Goal: Task Accomplishment & Management: Manage account settings

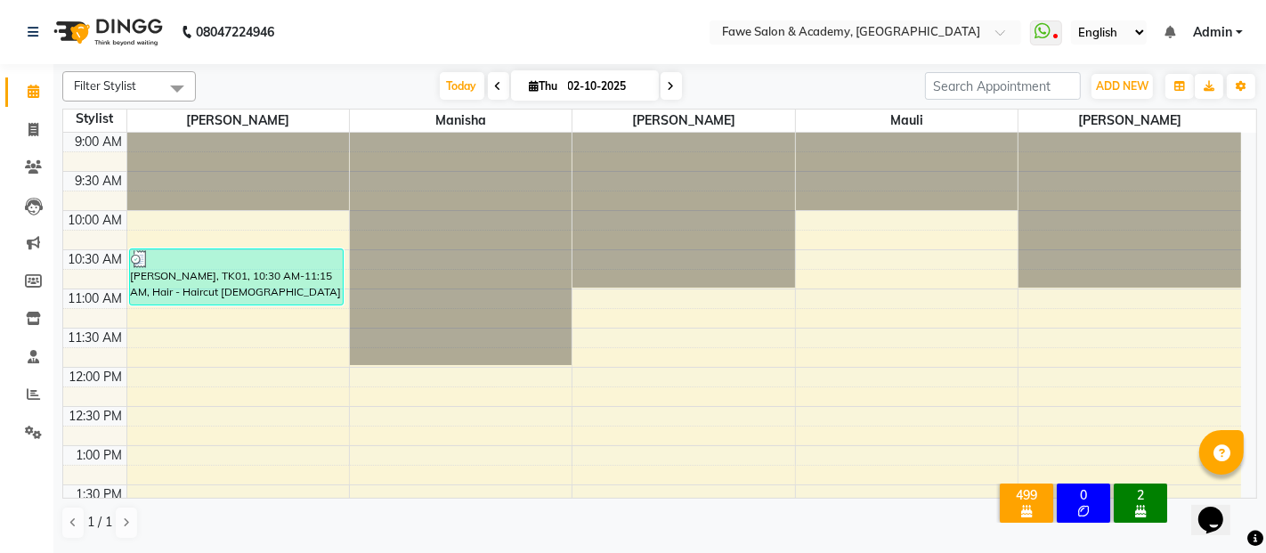
scroll to position [542, 0]
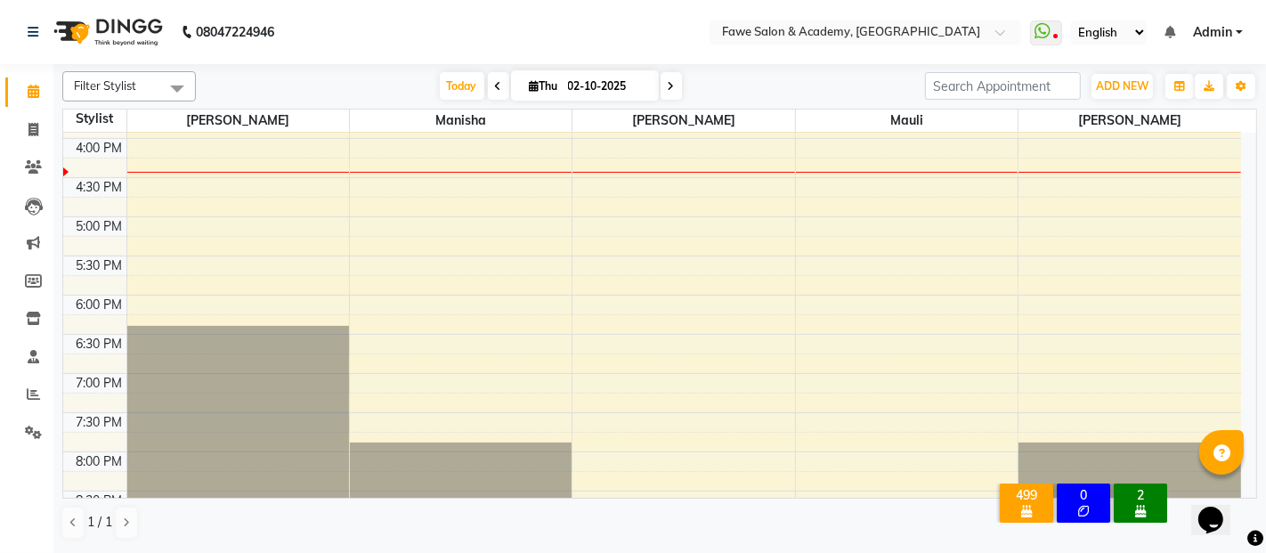
click at [440, 93] on span "Today" at bounding box center [462, 86] width 45 height 28
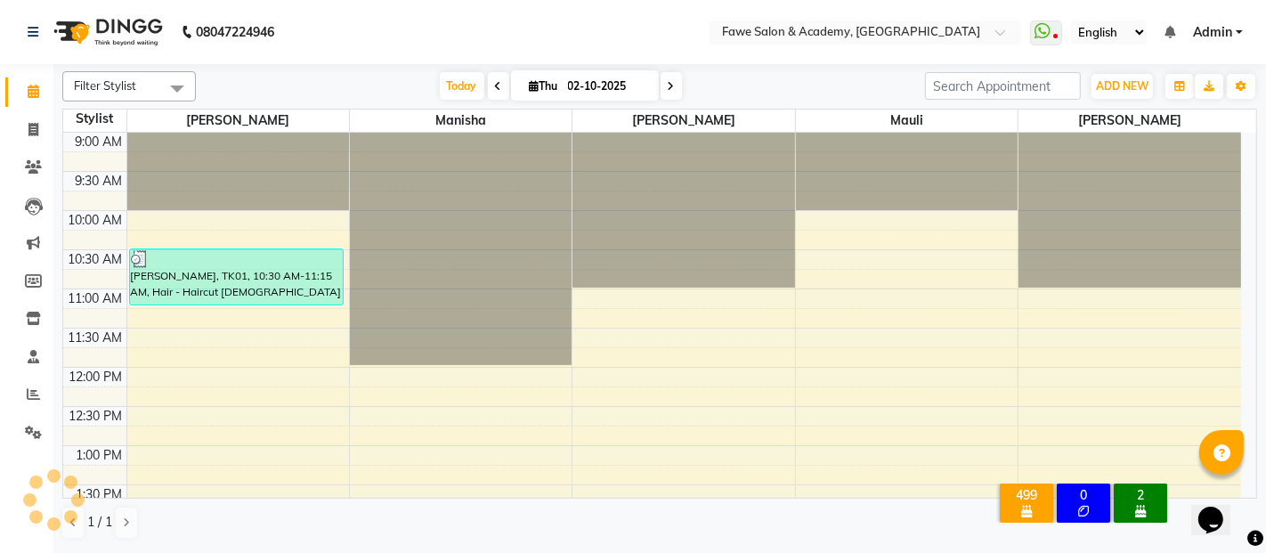
scroll to position [620, 0]
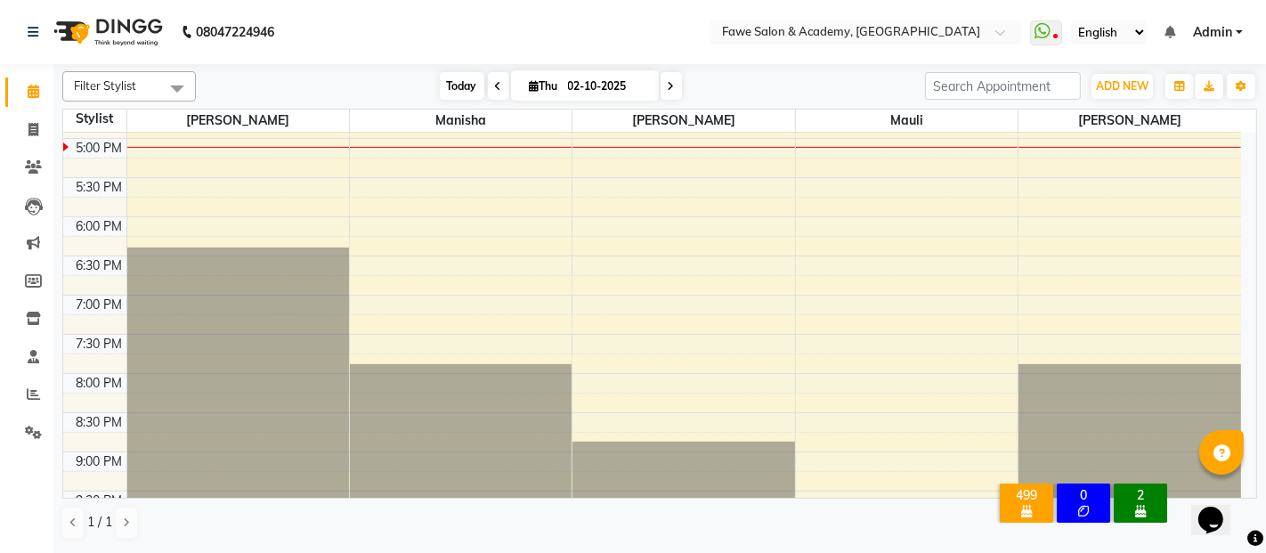
click at [453, 84] on span "Today" at bounding box center [462, 86] width 45 height 28
click at [660, 80] on span at bounding box center [670, 86] width 21 height 28
type input "03-10-2025"
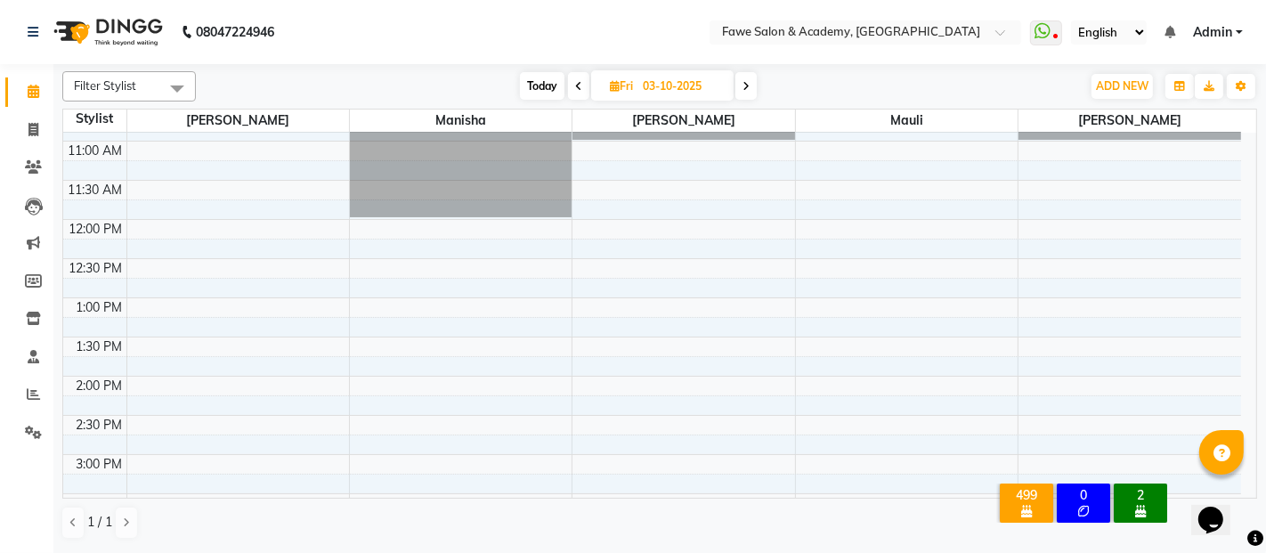
scroll to position [0, 0]
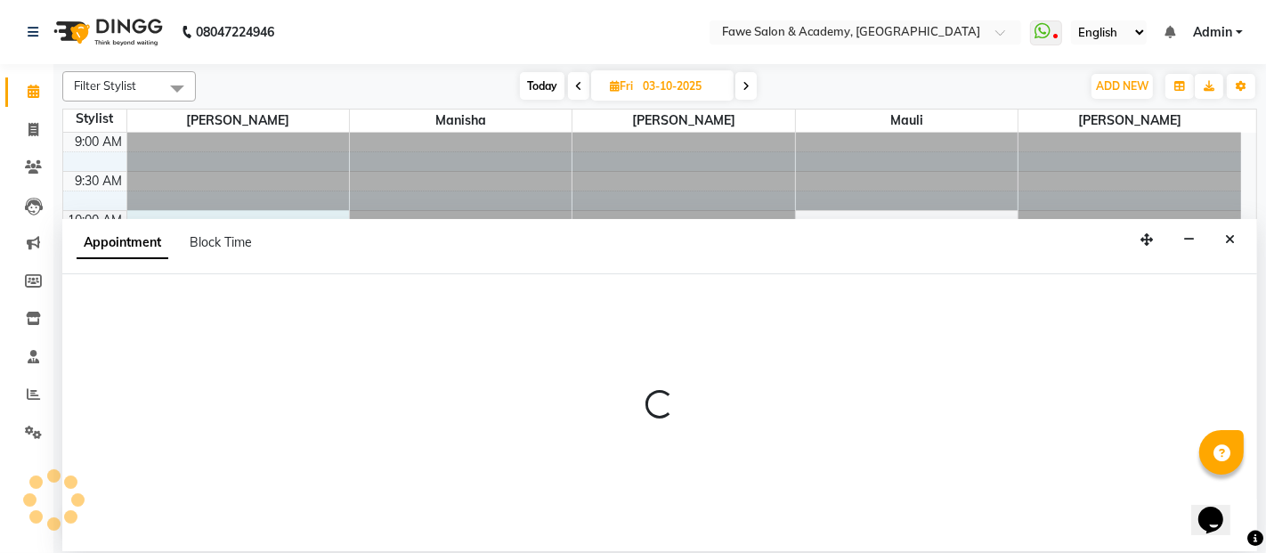
select select "41191"
select select "tentative"
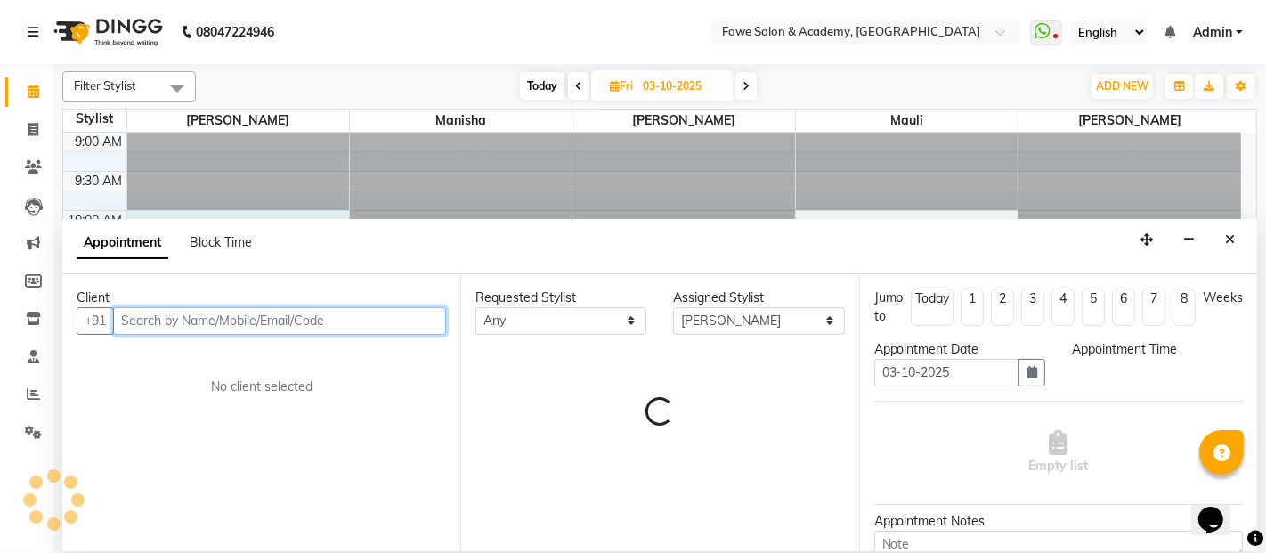
select select "600"
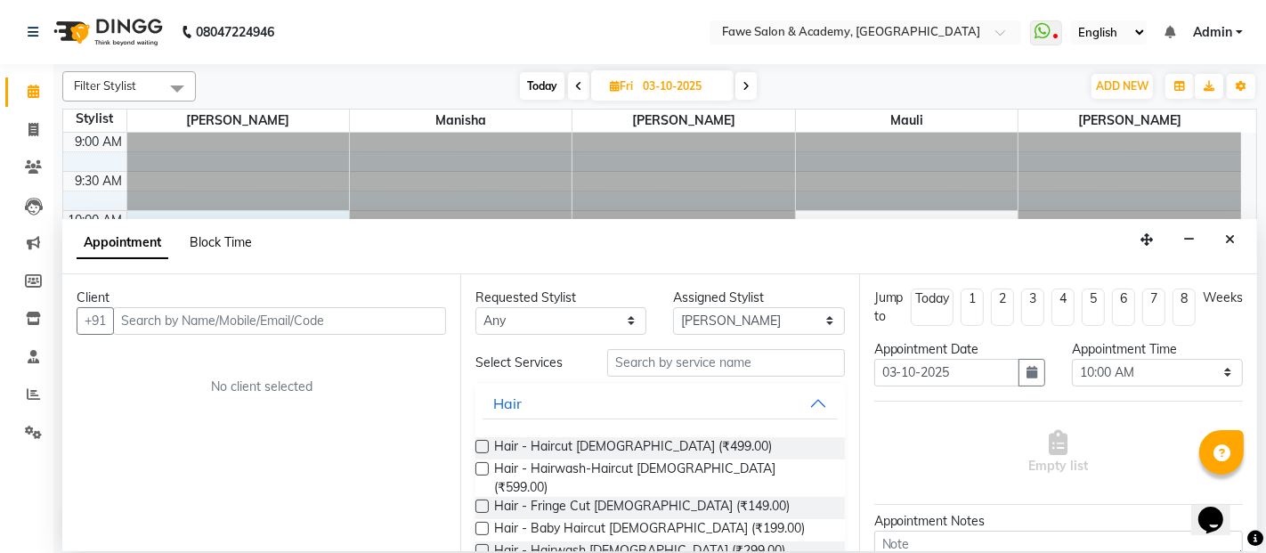
click at [233, 238] on span "Block Time" at bounding box center [221, 242] width 62 height 16
select select "41191"
select select "600"
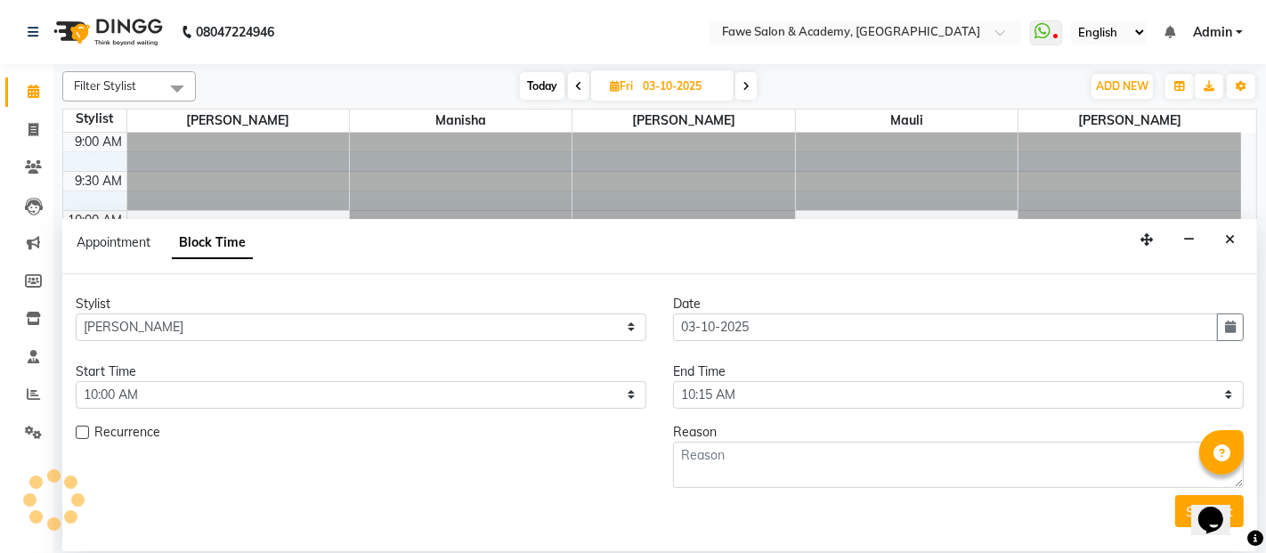
scroll to position [620, 0]
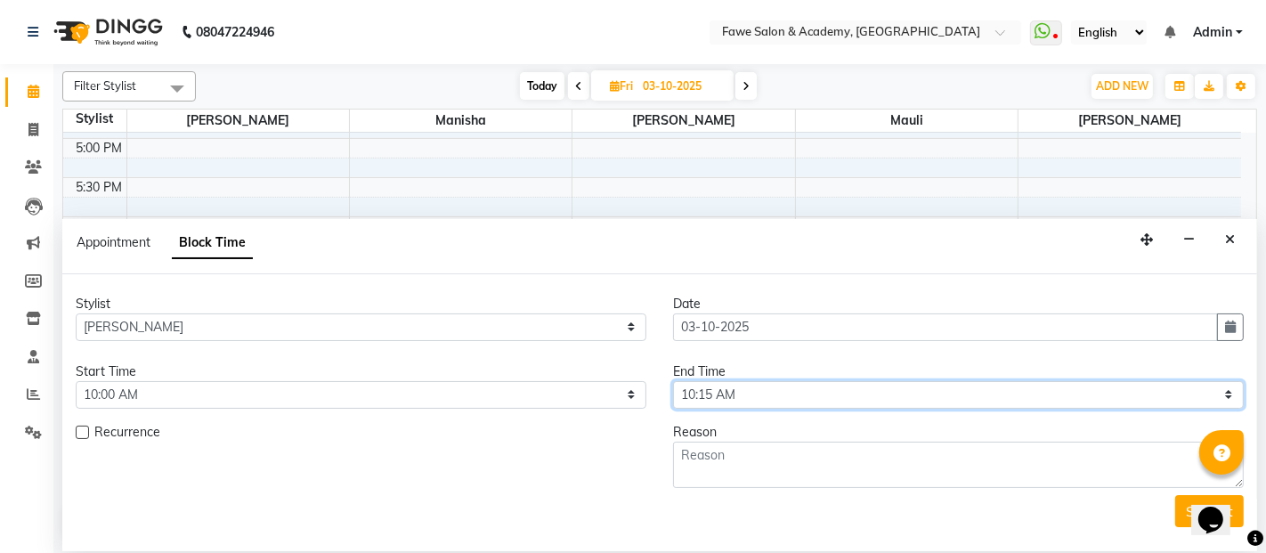
click at [756, 404] on select "Select 10:00 AM 10:15 AM 10:30 AM 10:45 AM 11:00 AM 11:15 AM 11:30 AM 11:45 AM …" at bounding box center [958, 395] width 571 height 28
select select "1110"
click at [673, 381] on select "Select 10:00 AM 10:15 AM 10:30 AM 10:45 AM 11:00 AM 11:15 AM 11:30 AM 11:45 AM …" at bounding box center [958, 395] width 571 height 28
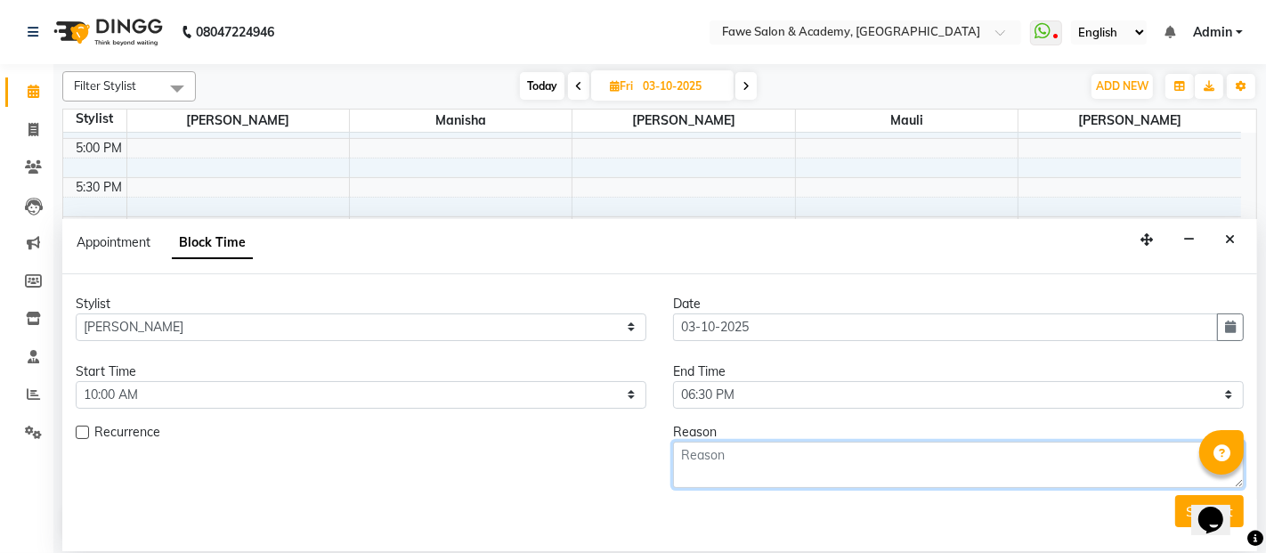
click at [725, 464] on textarea at bounding box center [958, 465] width 571 height 46
type textarea "week off"
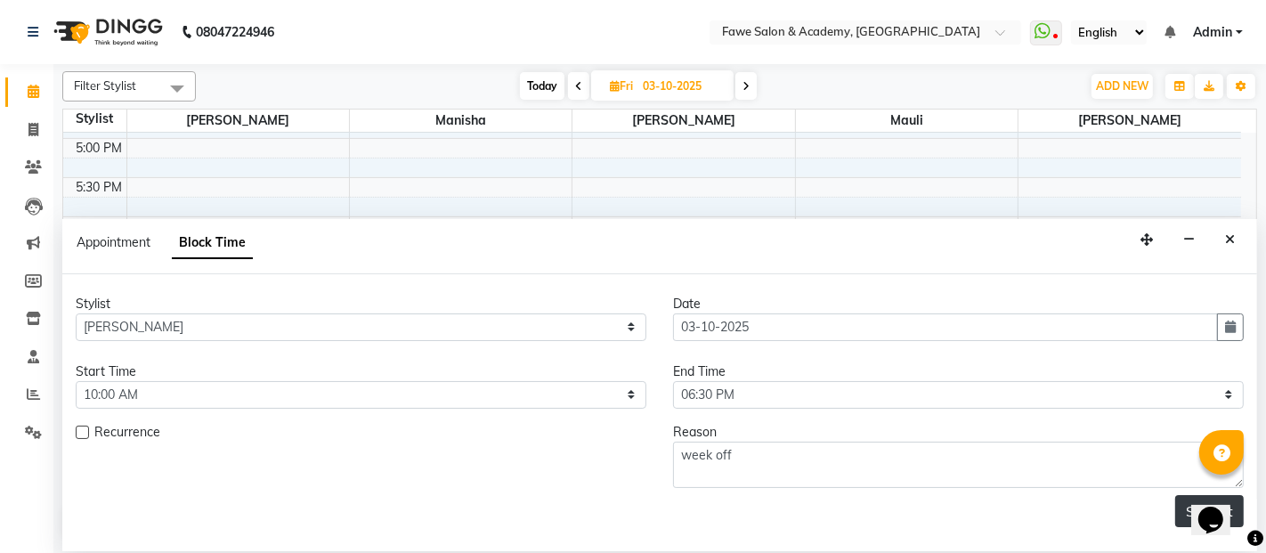
click at [1187, 509] on button "Submit" at bounding box center [1209, 511] width 69 height 32
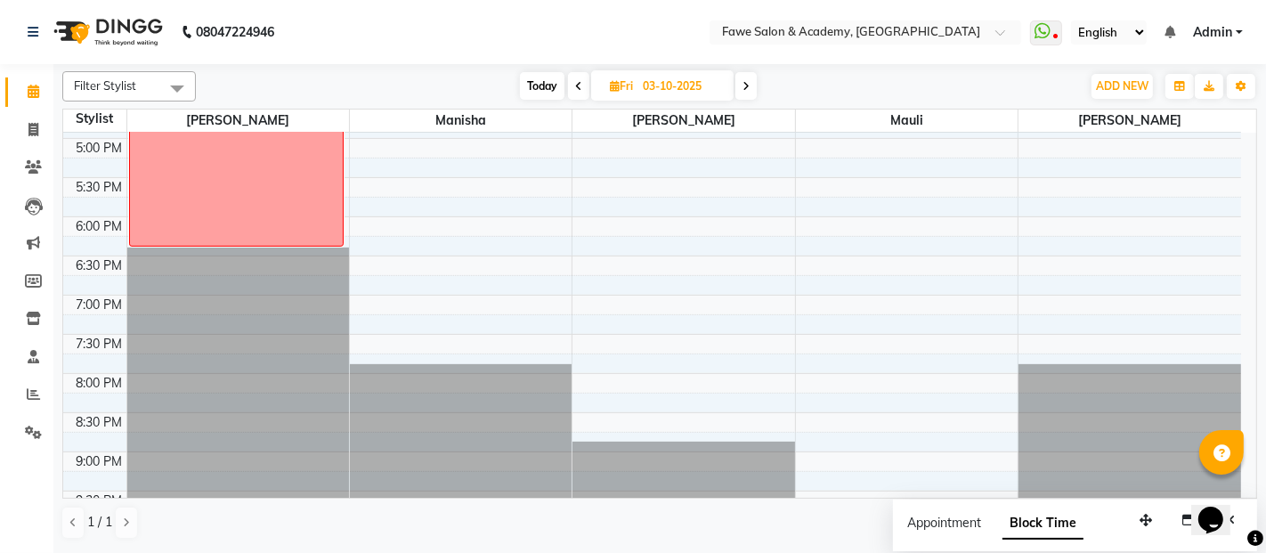
click at [539, 93] on span "Today" at bounding box center [542, 86] width 45 height 28
type input "02-10-2025"
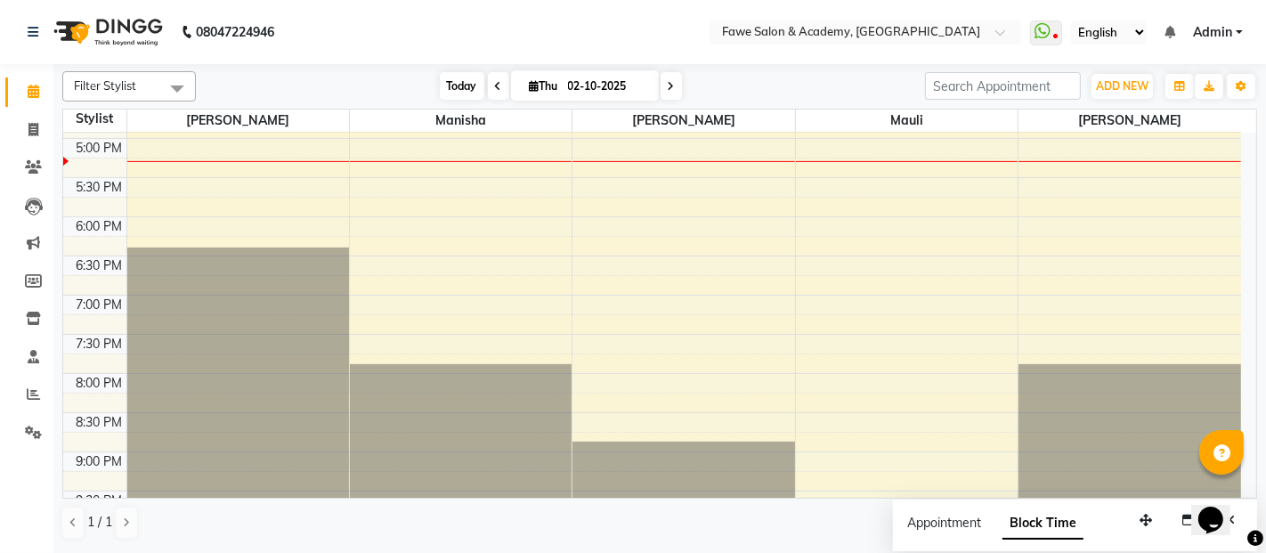
click at [449, 85] on span "Today" at bounding box center [462, 86] width 45 height 28
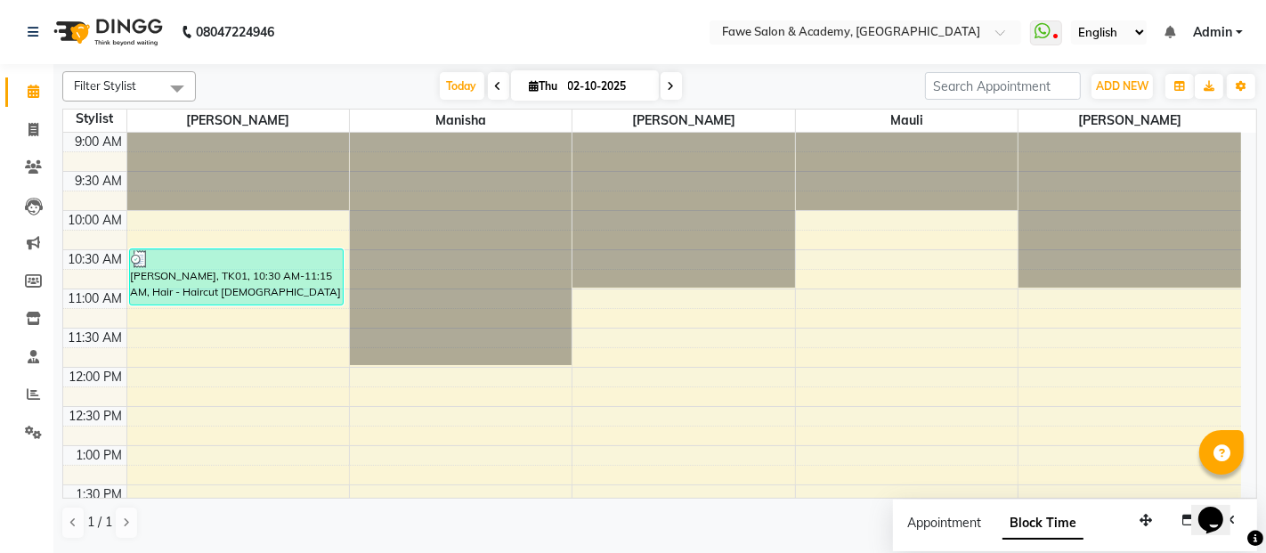
scroll to position [445, 0]
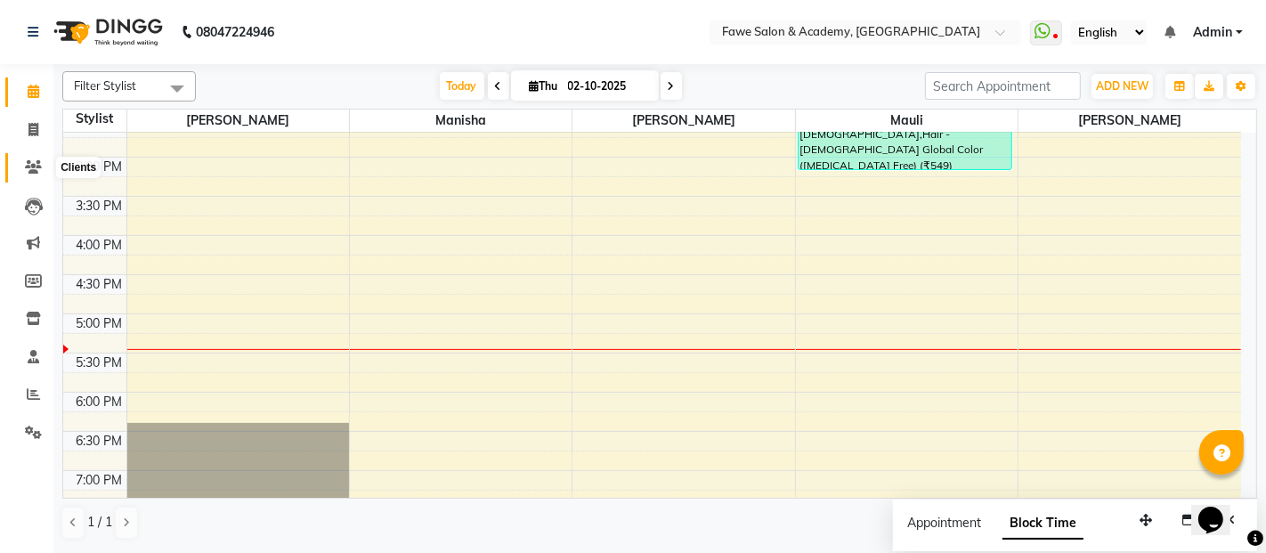
click at [31, 158] on span at bounding box center [33, 168] width 31 height 20
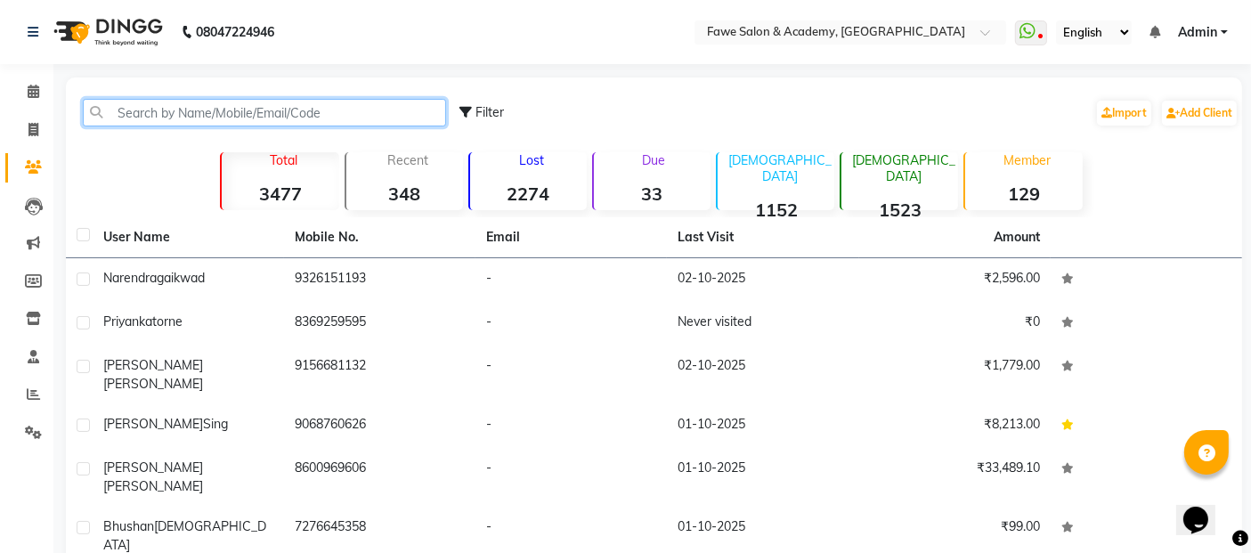
click at [295, 115] on input "text" at bounding box center [264, 113] width 363 height 28
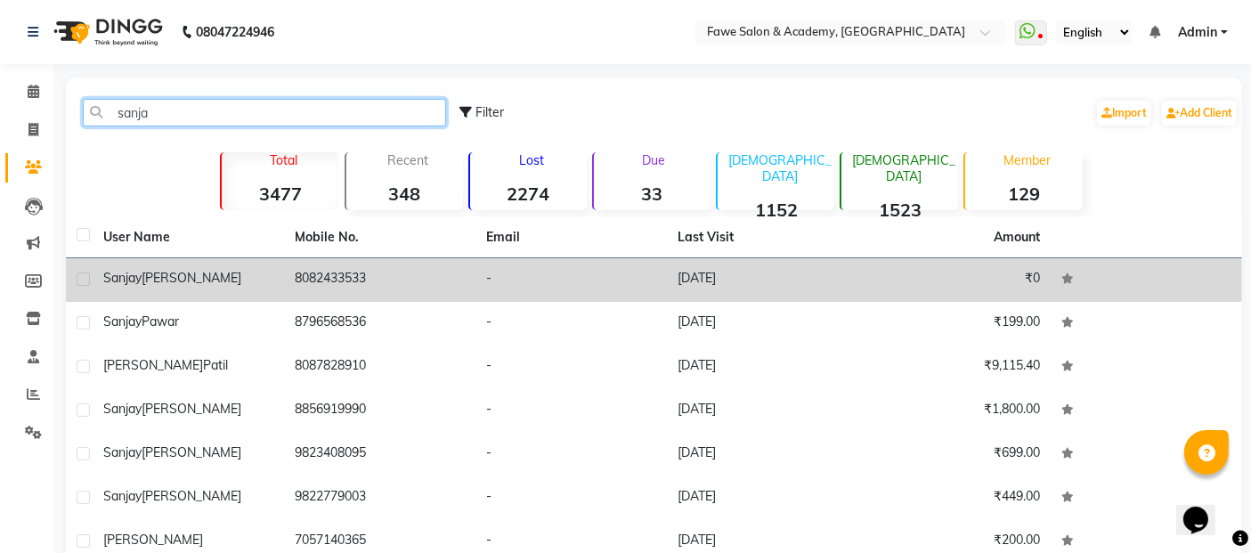
type input "sanja"
click at [411, 271] on td "8082433533" at bounding box center [379, 280] width 191 height 44
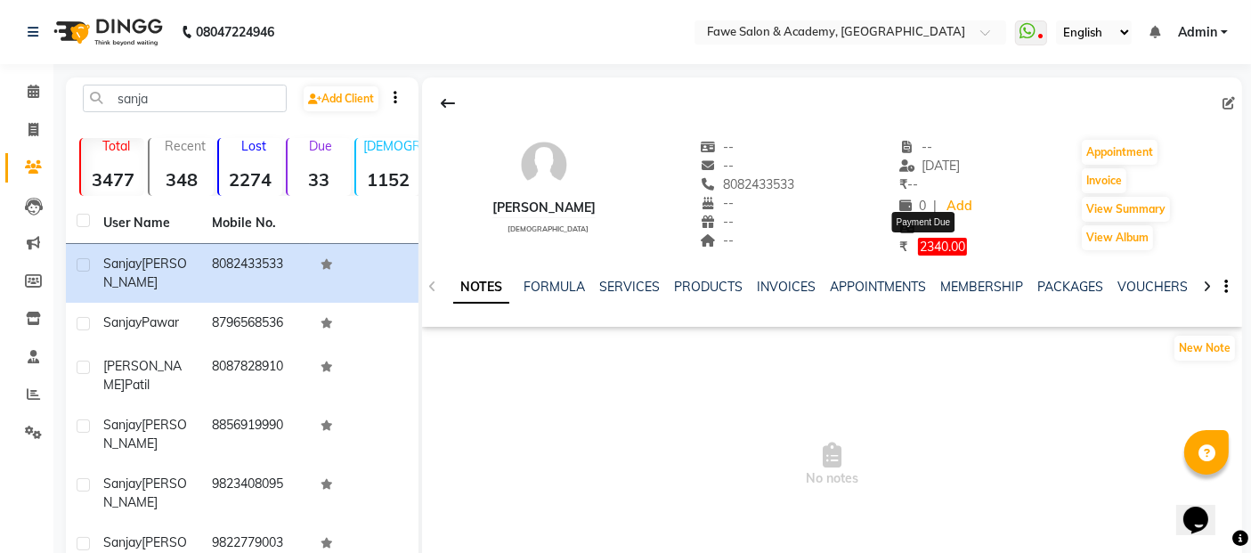
click at [918, 240] on span "2340.00" at bounding box center [942, 247] width 49 height 18
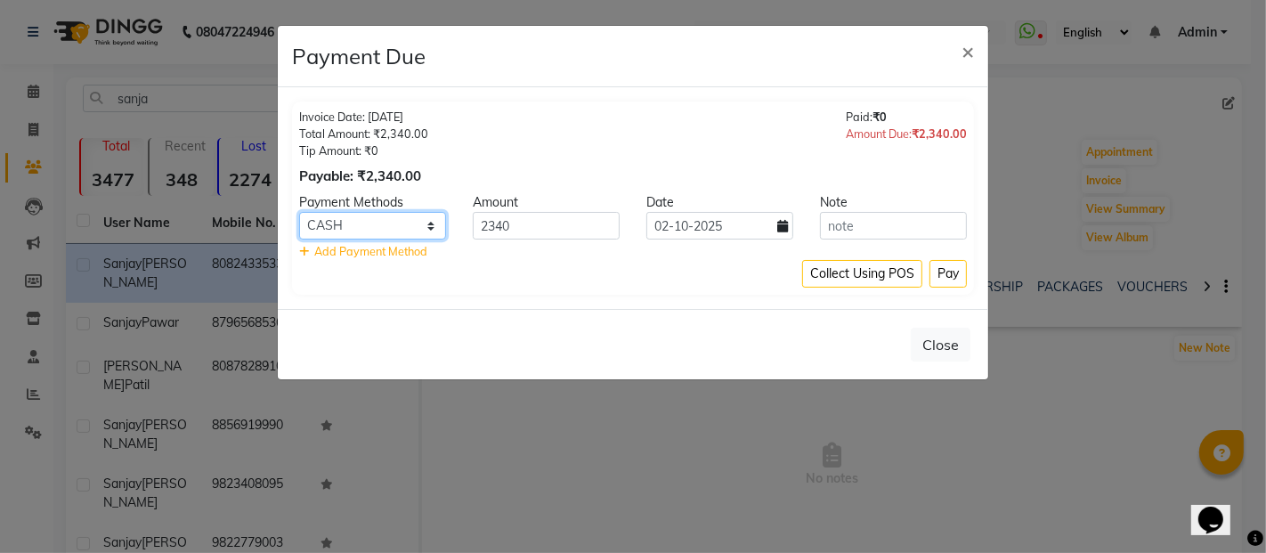
click at [409, 228] on select "LoanTap CASH PhonePe GPay CARD" at bounding box center [372, 226] width 147 height 28
select select "5"
click at [299, 212] on select "LoanTap CASH PhonePe GPay CARD" at bounding box center [372, 226] width 147 height 28
click at [783, 223] on icon at bounding box center [782, 226] width 11 height 12
select select "10"
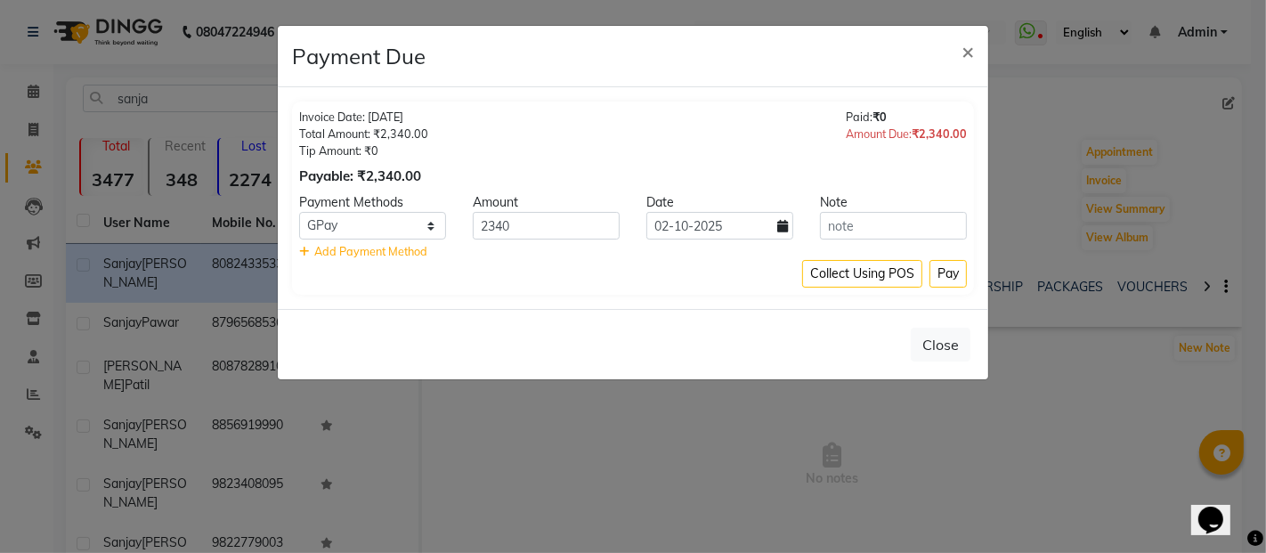
select select "2025"
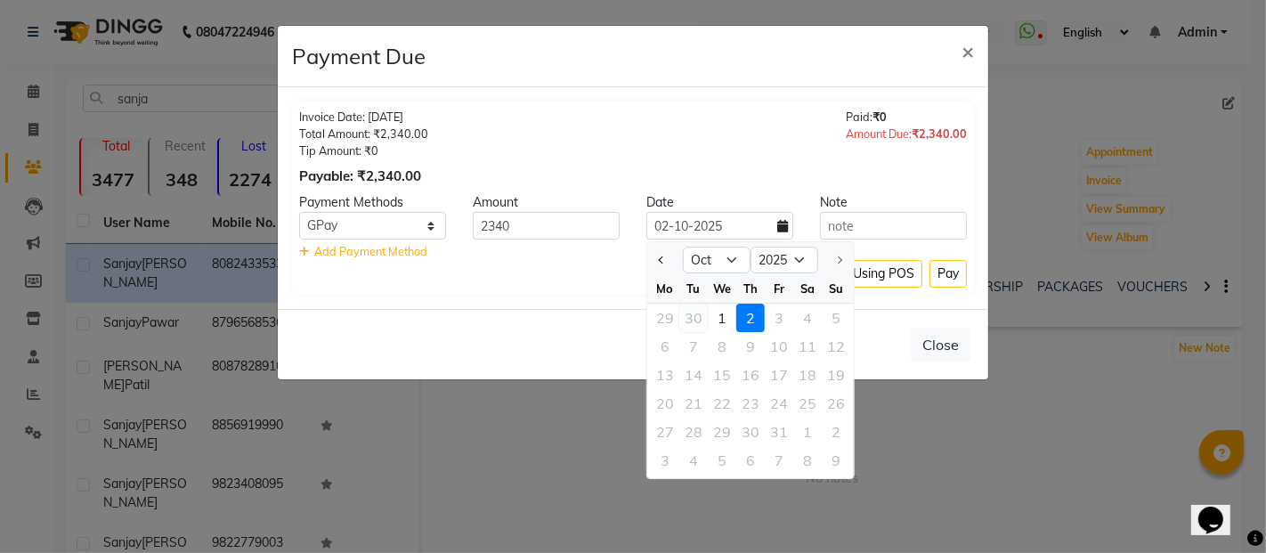
click at [692, 313] on div "30" at bounding box center [693, 318] width 28 height 28
type input "[DATE]"
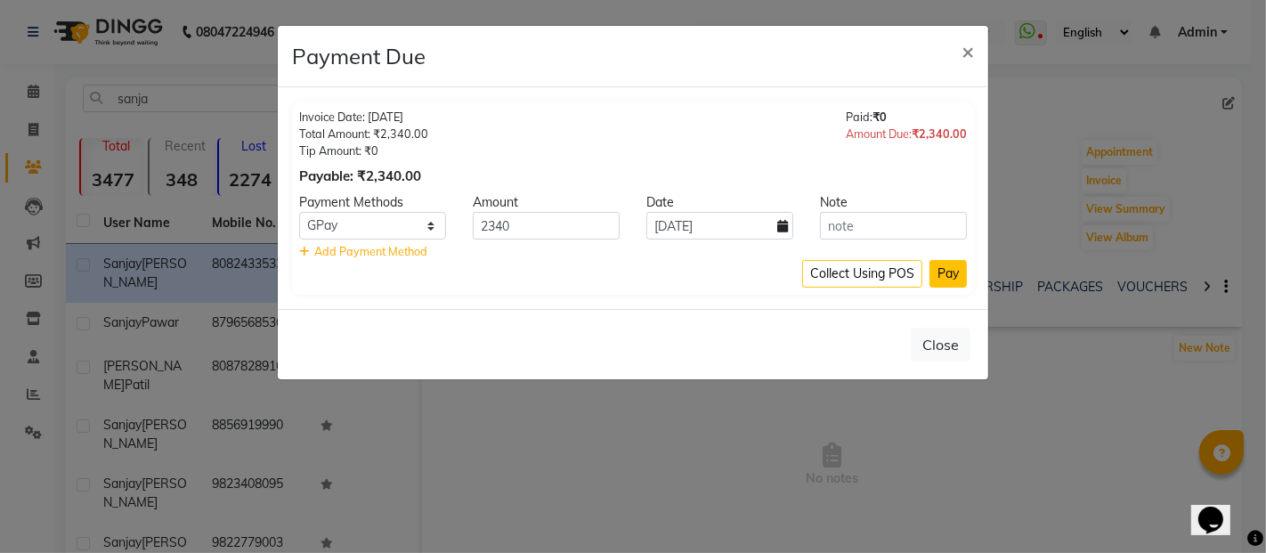
click at [950, 275] on button "Pay" at bounding box center [947, 274] width 37 height 28
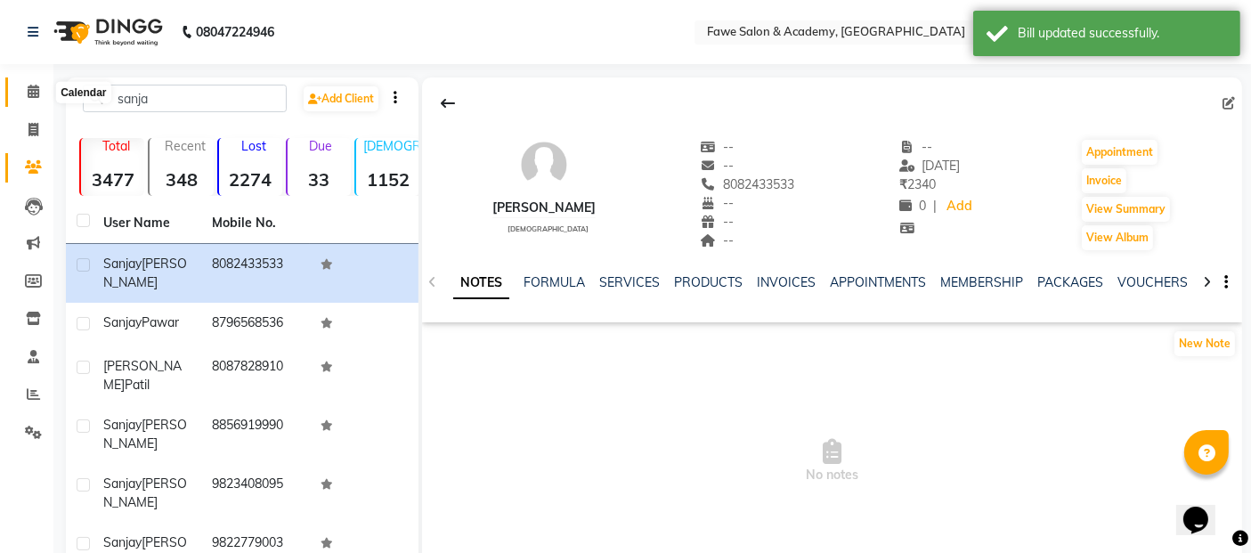
click at [28, 92] on icon at bounding box center [34, 91] width 12 height 13
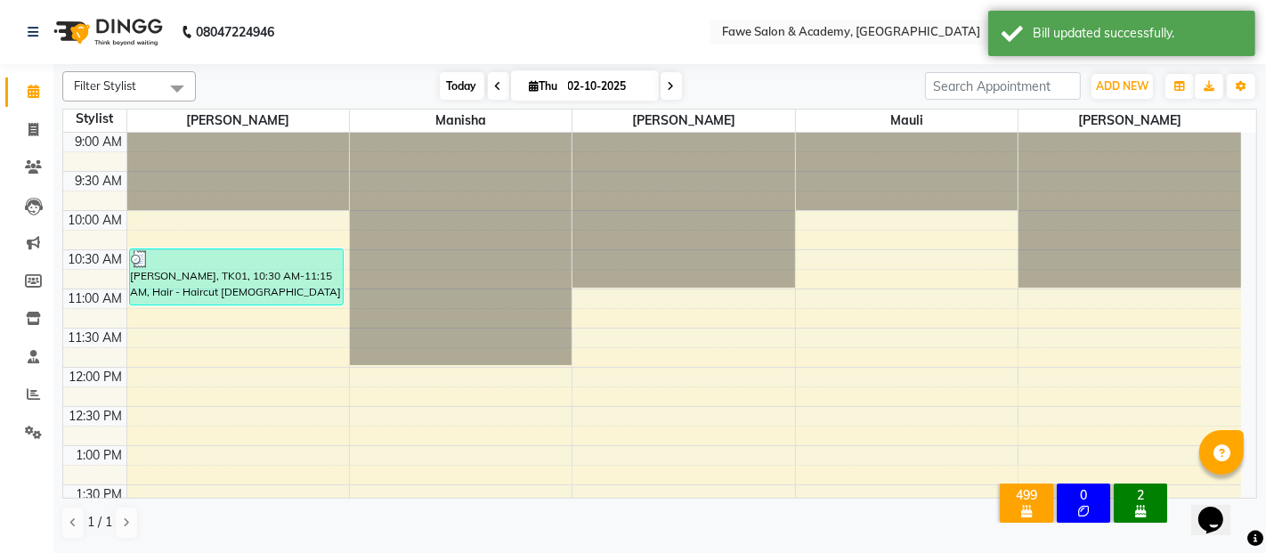
click at [453, 79] on span "Today" at bounding box center [462, 86] width 45 height 28
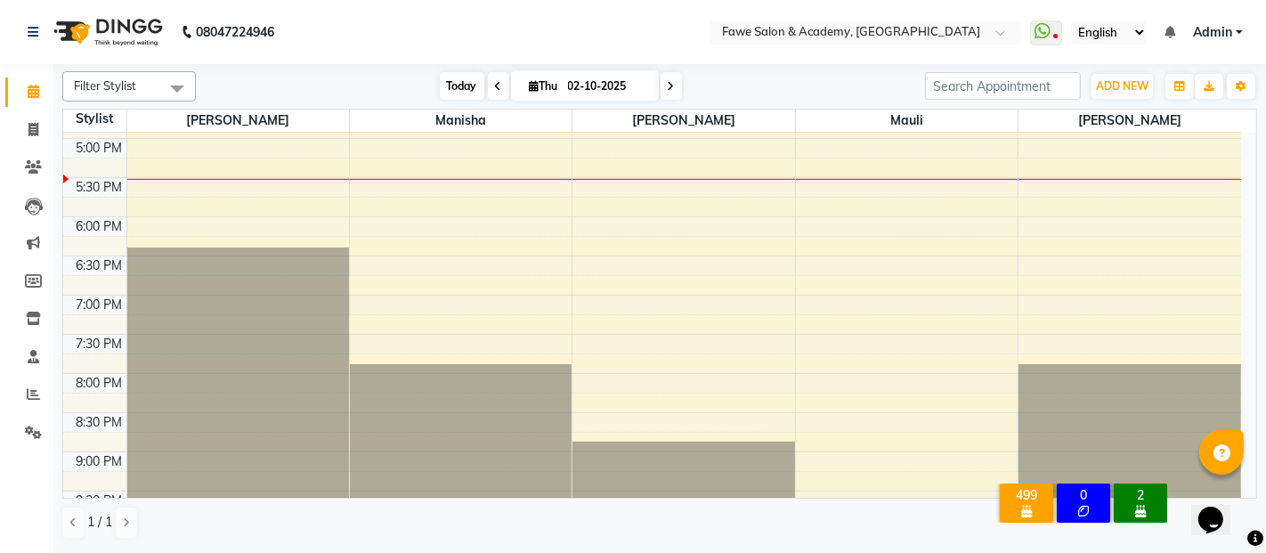
click at [454, 80] on span "Today" at bounding box center [462, 86] width 45 height 28
click at [453, 78] on span "Today" at bounding box center [462, 86] width 45 height 28
click at [473, 191] on div "9:00 AM 9:30 AM 10:00 AM 10:30 AM 11:00 AM 11:30 AM 12:00 PM 12:30 PM 1:00 PM 1…" at bounding box center [652, 60] width 1178 height 1096
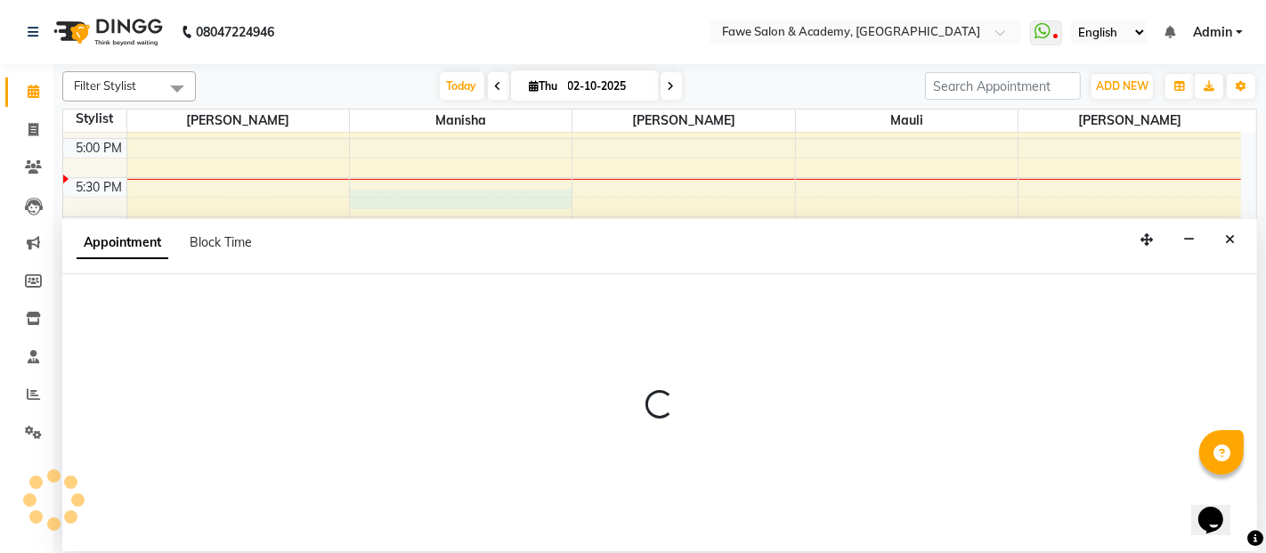
select select "14304"
select select "1065"
select select "tentative"
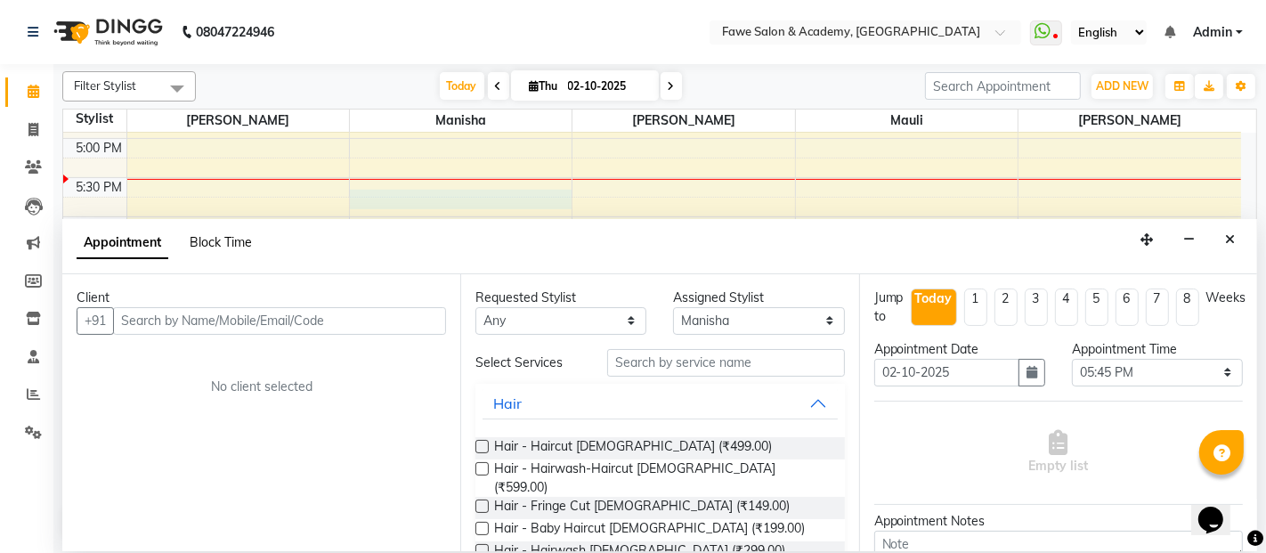
click at [233, 241] on span "Block Time" at bounding box center [221, 242] width 62 height 16
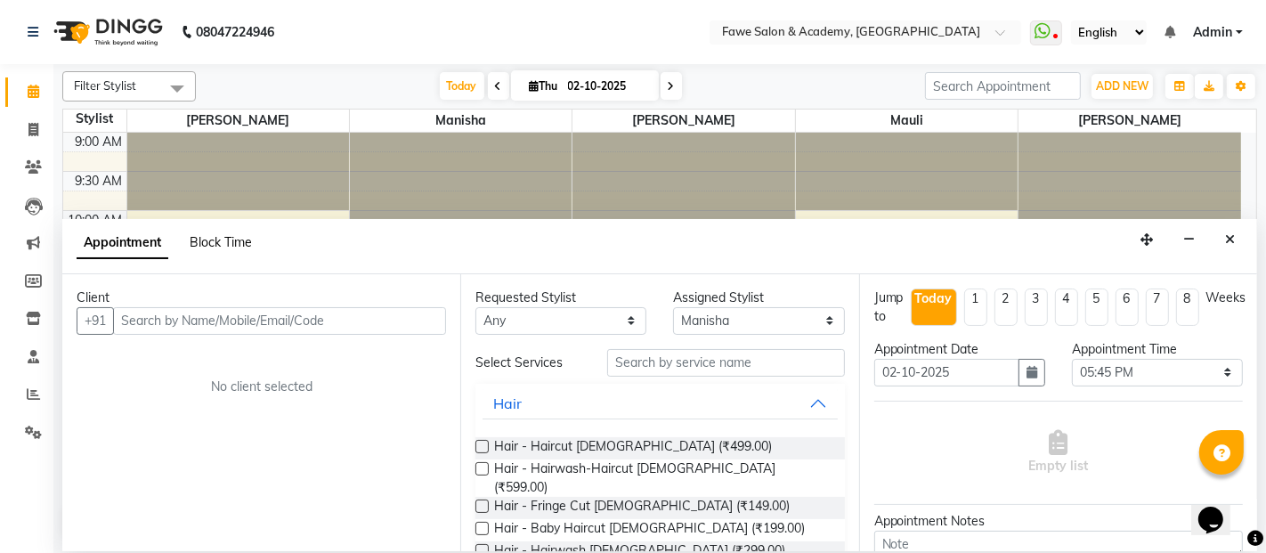
select select "14304"
select select "1065"
select select "1080"
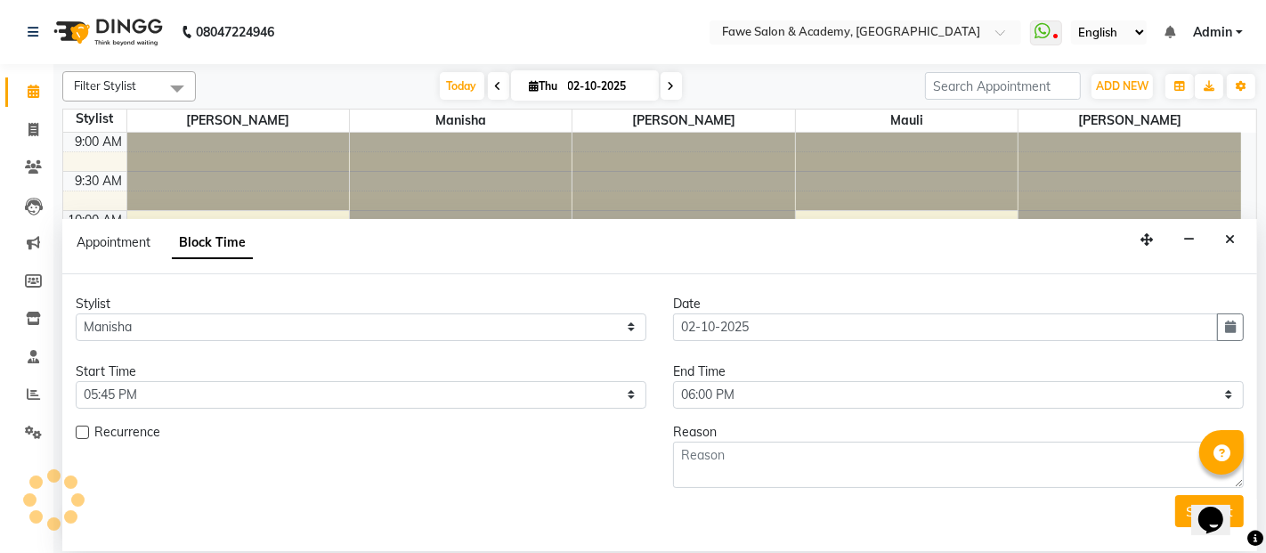
scroll to position [620, 0]
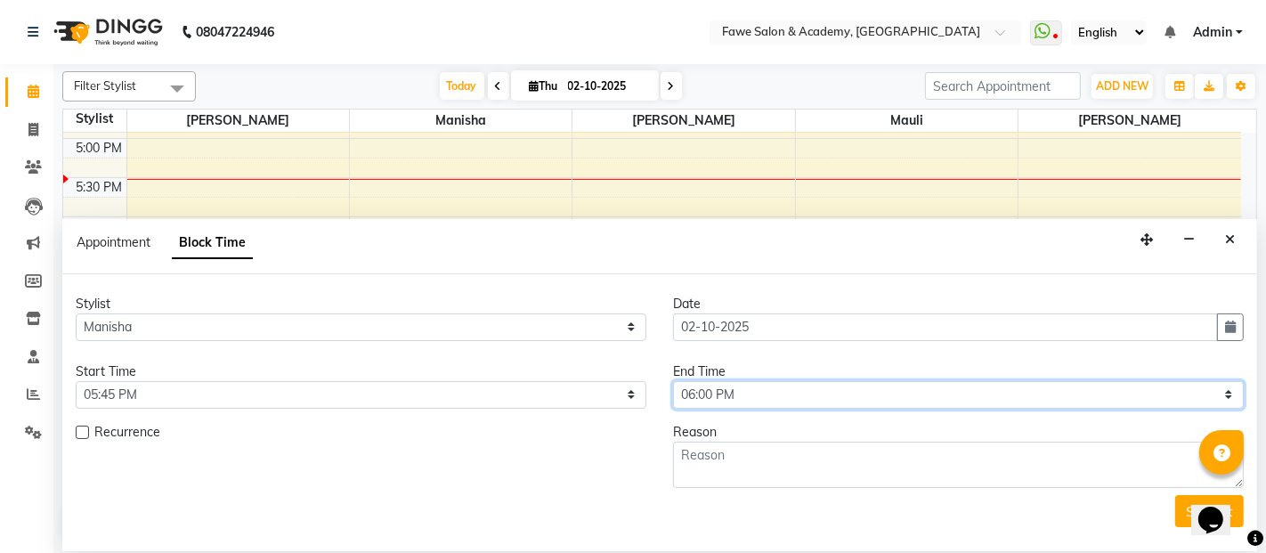
click at [845, 401] on select "Select 10:00 AM 10:15 AM 10:30 AM 10:45 AM 11:00 AM 11:15 AM 11:30 AM 11:45 AM …" at bounding box center [958, 395] width 571 height 28
click at [473, 90] on span "Today" at bounding box center [462, 86] width 45 height 28
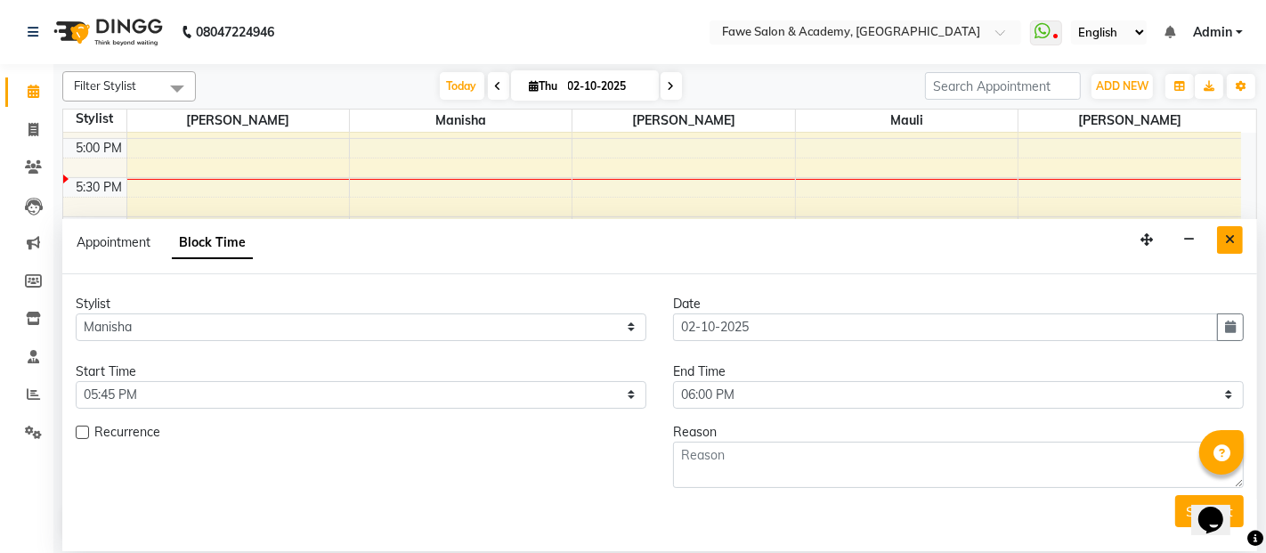
click at [1223, 238] on button "Close" at bounding box center [1230, 240] width 26 height 28
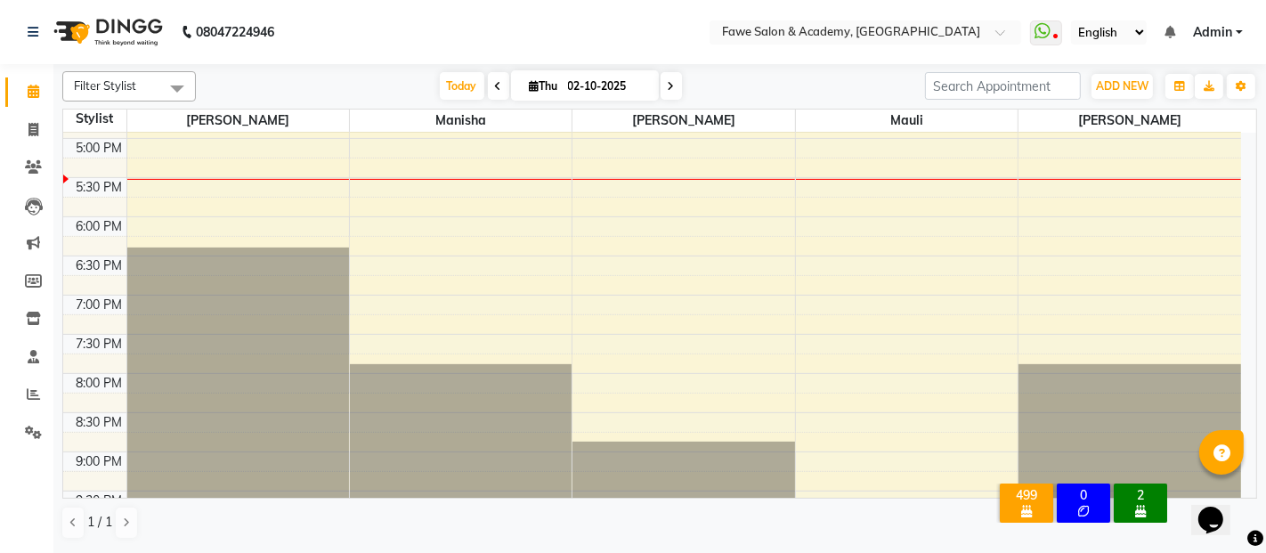
click at [233, 76] on div "Today Thu 02-10-2025" at bounding box center [560, 86] width 711 height 27
click at [457, 88] on span "Today" at bounding box center [462, 86] width 45 height 28
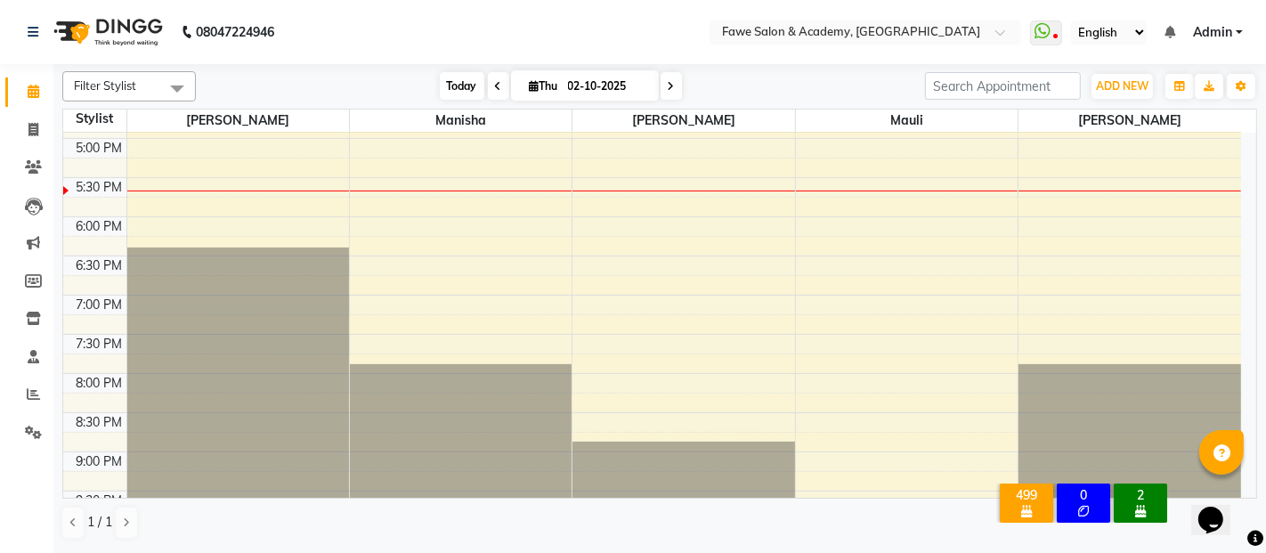
click at [457, 88] on span "Today" at bounding box center [462, 86] width 45 height 28
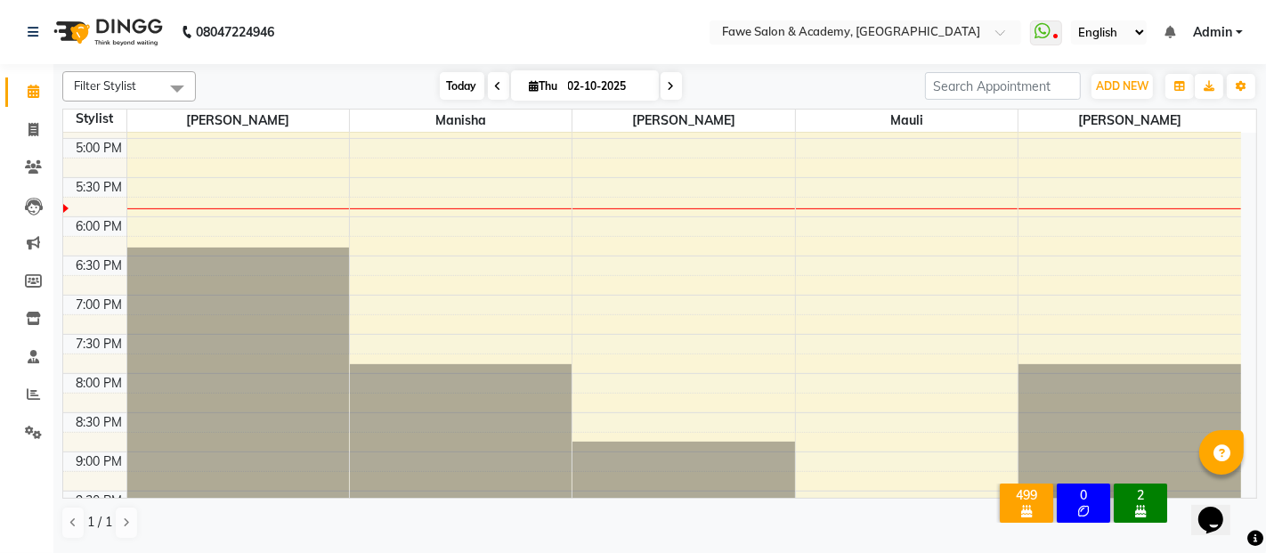
click at [463, 80] on span "Today" at bounding box center [462, 86] width 45 height 28
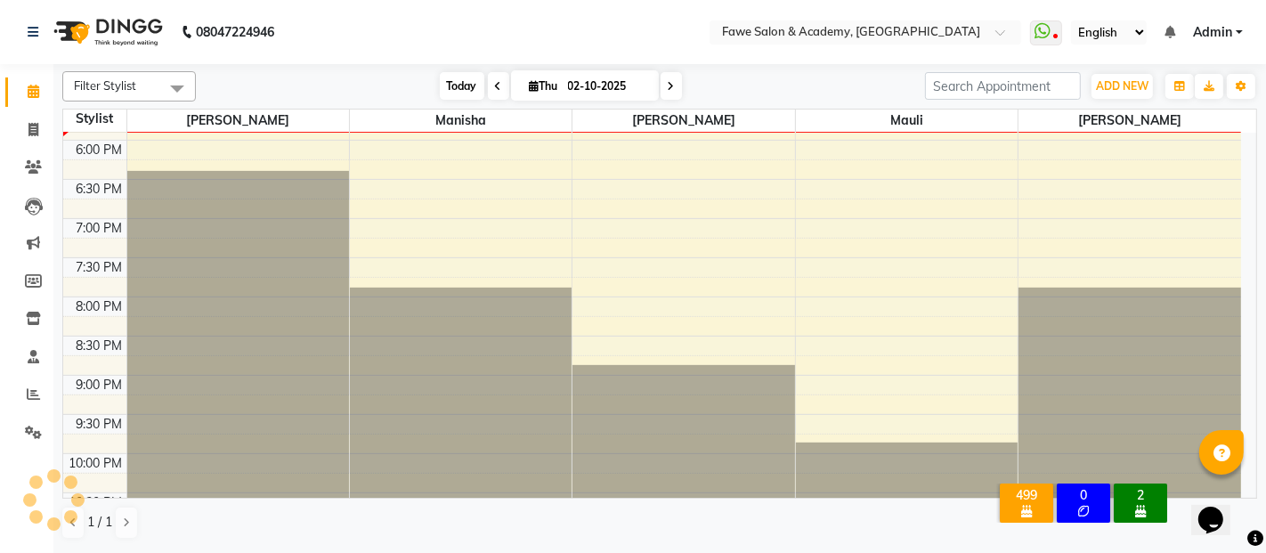
click at [463, 80] on span "Today" at bounding box center [462, 86] width 45 height 28
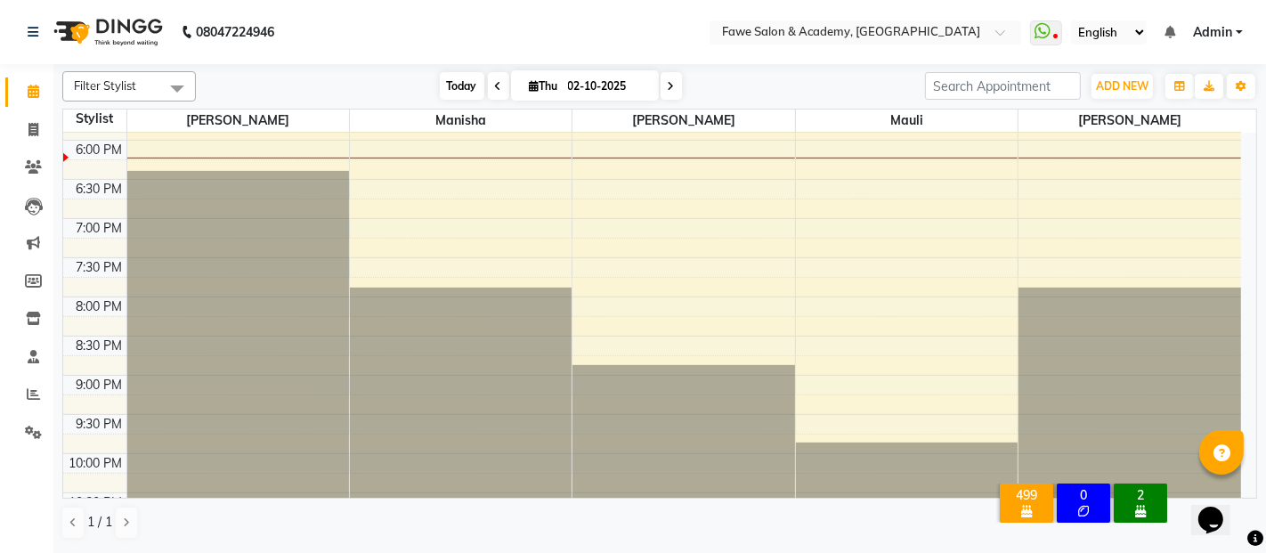
click at [442, 74] on span "Today" at bounding box center [462, 86] width 45 height 28
